Goal: Information Seeking & Learning: Learn about a topic

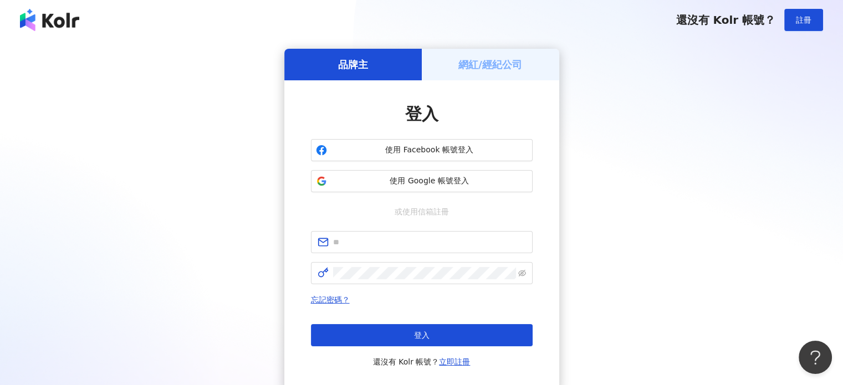
click at [436, 187] on button "使用 Google 帳號登入" at bounding box center [422, 181] width 222 height 22
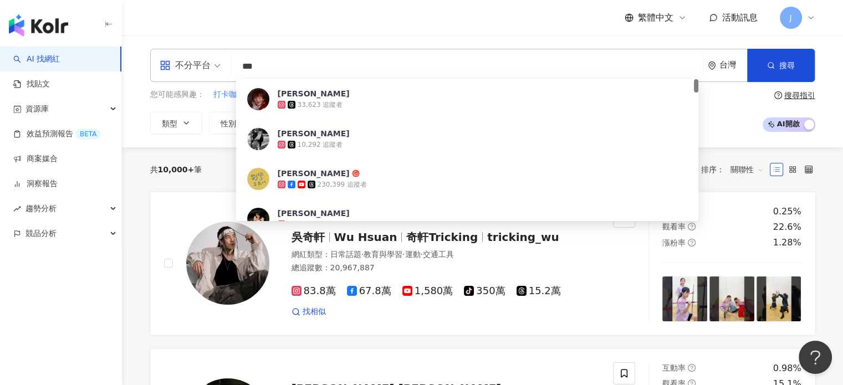
type input "***"
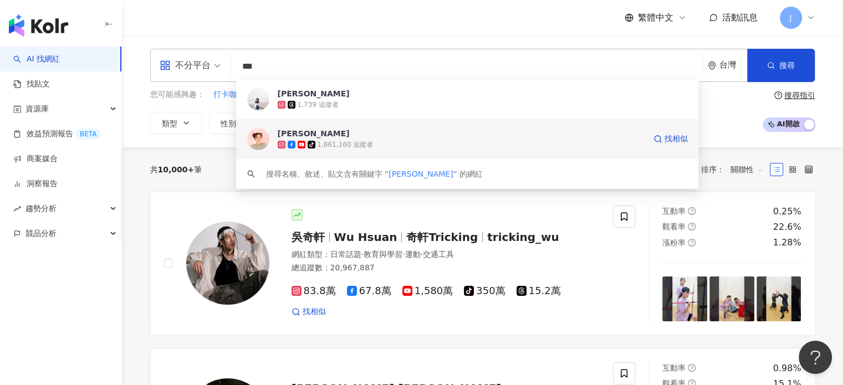
click at [322, 144] on div "1,661,160 追蹤者" at bounding box center [346, 144] width 56 height 9
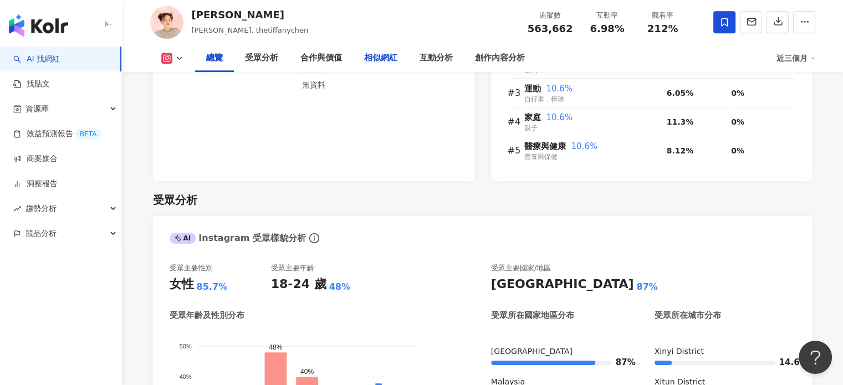
click at [386, 67] on div "相似網紅" at bounding box center [380, 58] width 55 height 28
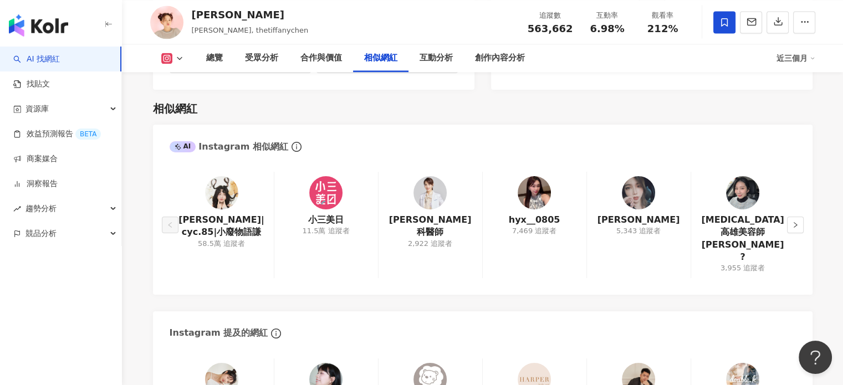
click at [228, 180] on img at bounding box center [221, 192] width 33 height 33
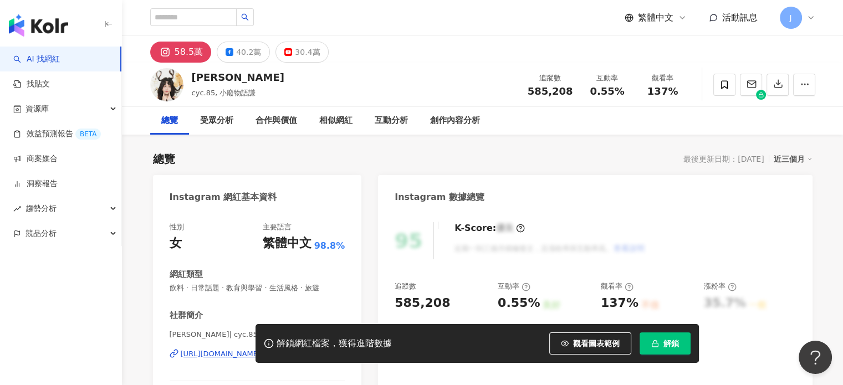
click at [213, 248] on div "性別 女 主要語言 繁體中文 98.8% 網紅類型 飲料 · 日常話題 · 教育與學習 · 生活風格 · 旅遊 社群簡介 陳語謙 | cyc.85 https…" at bounding box center [258, 332] width 176 height 221
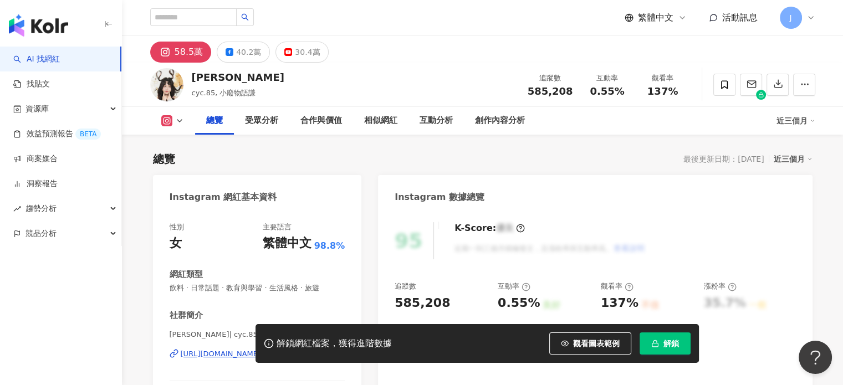
scroll to position [111, 0]
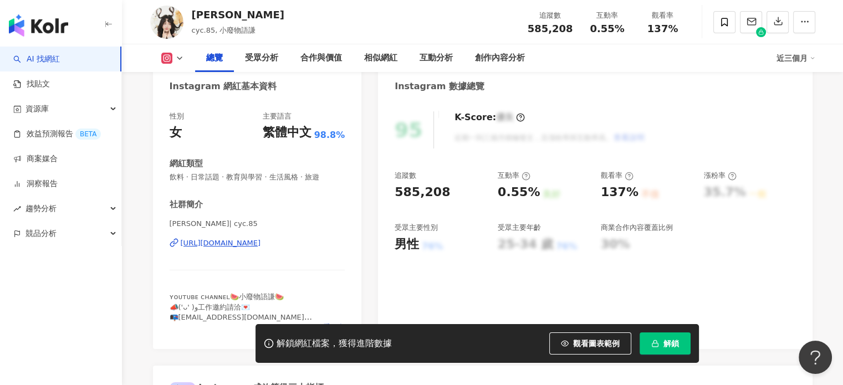
click at [213, 248] on div "https://www.instagram.com/cyc.85/" at bounding box center [221, 243] width 80 height 10
